Goal: Task Accomplishment & Management: Manage account settings

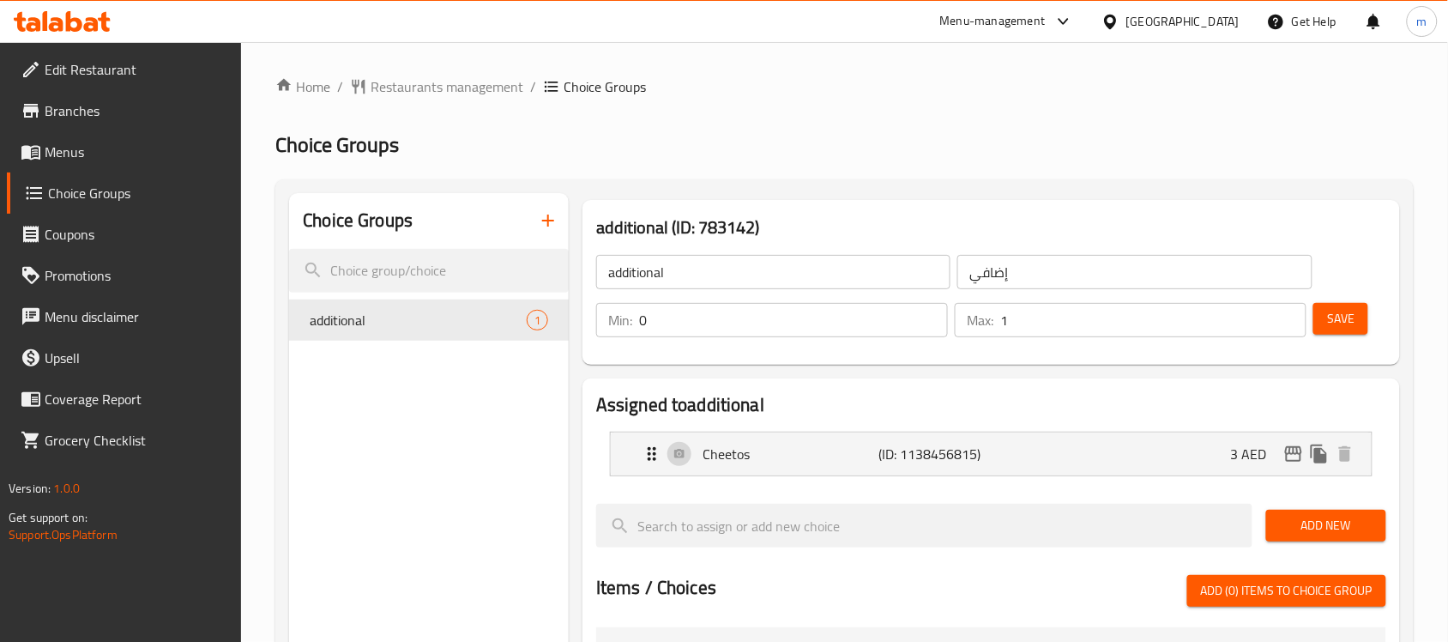
click at [131, 113] on span "Branches" at bounding box center [137, 110] width 184 height 21
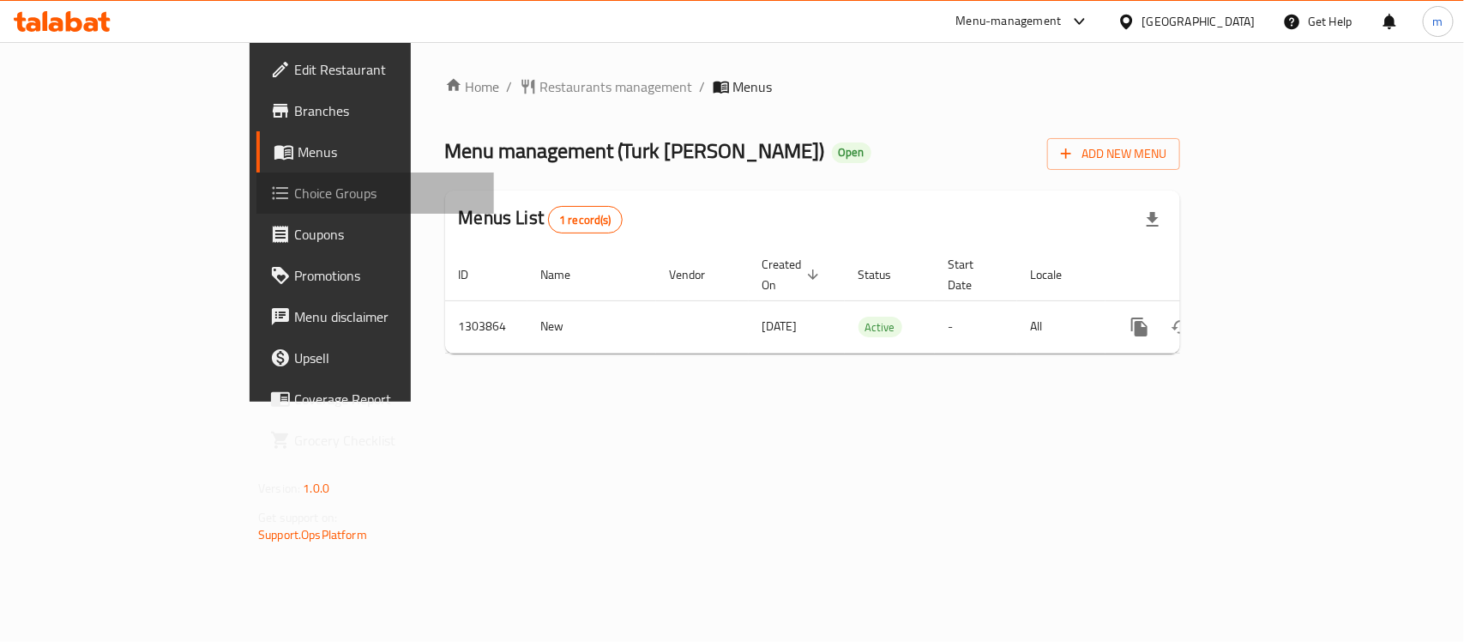
click at [257, 208] on link "Choice Groups" at bounding box center [376, 192] width 238 height 41
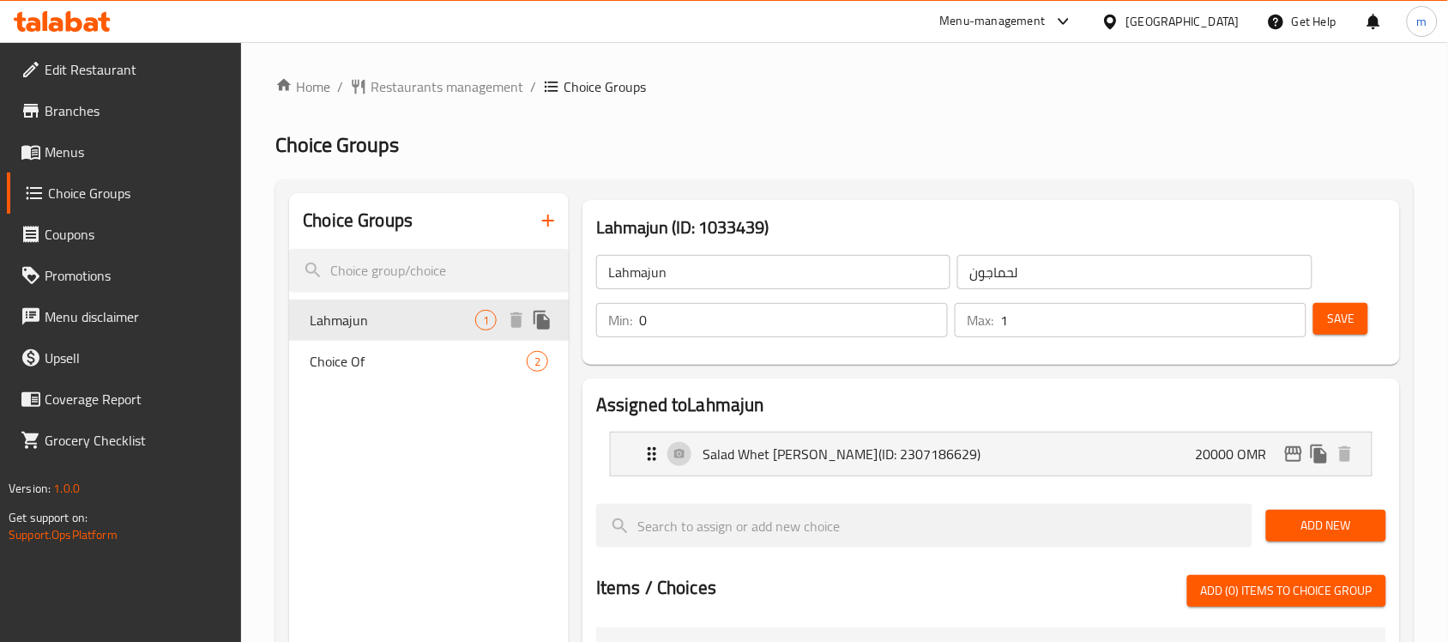
click at [402, 311] on span "Lahmajun" at bounding box center [393, 320] width 166 height 21
